Goal: Navigation & Orientation: Go to known website

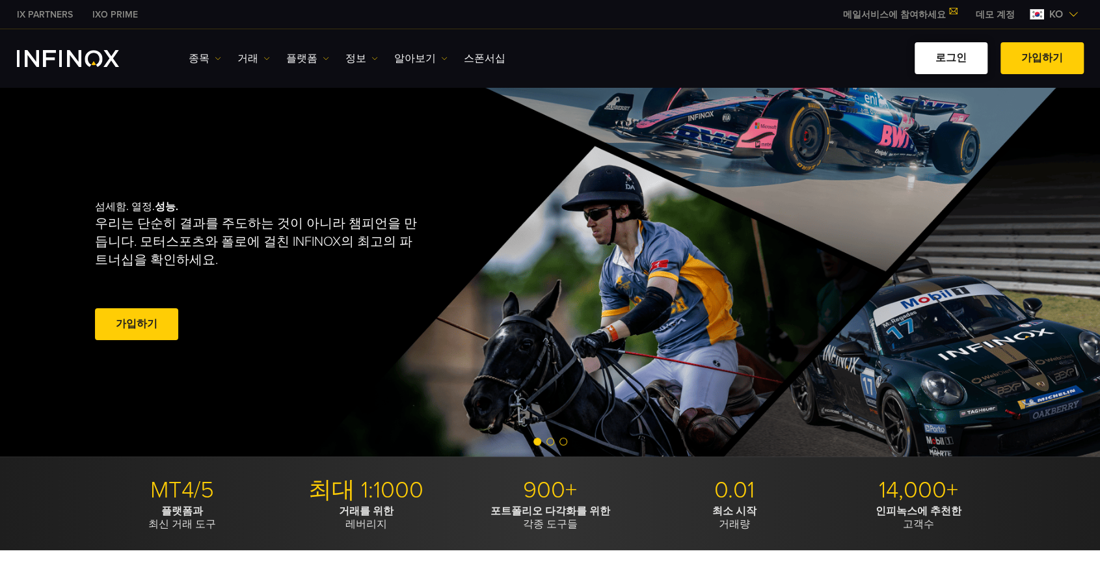
click at [959, 59] on link "로그인" at bounding box center [950, 58] width 73 height 32
click at [961, 59] on link "로그인" at bounding box center [950, 58] width 73 height 32
